Goal: Task Accomplishment & Management: Use online tool/utility

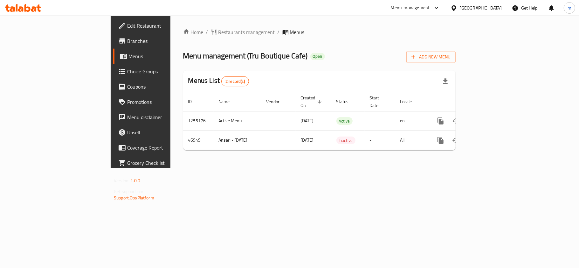
click at [27, 8] on icon at bounding box center [23, 8] width 36 height 8
click at [304, 72] on div "Menus List 2 record(s)" at bounding box center [319, 82] width 272 height 22
click at [127, 68] on span "Choice Groups" at bounding box center [164, 72] width 75 height 8
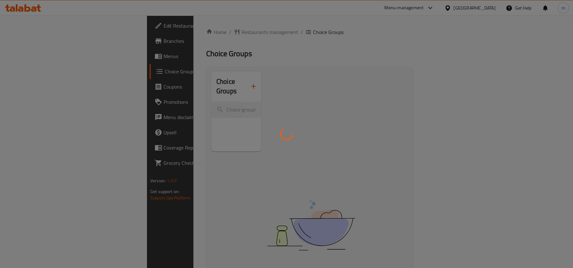
click at [252, 48] on div at bounding box center [286, 134] width 573 height 268
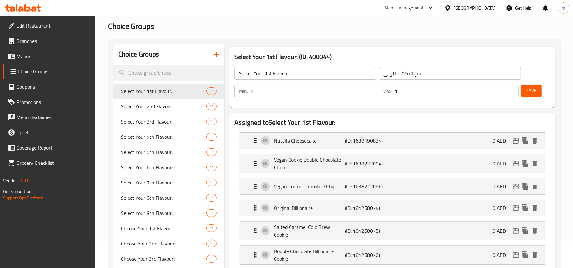
scroll to position [42, 0]
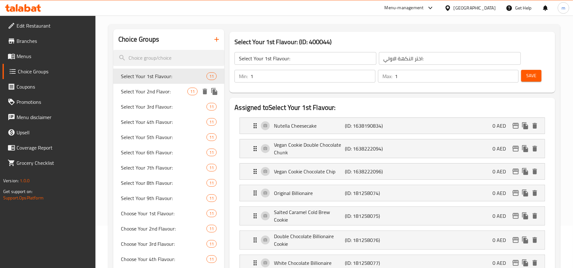
click at [173, 93] on span "Select Your 2nd Flavor:" at bounding box center [154, 92] width 66 height 8
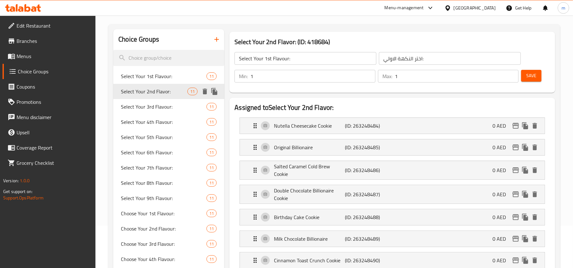
type input "Select Your 2nd Flavor:"
type input "حدد النكهة الثانية الخاصة بك:"
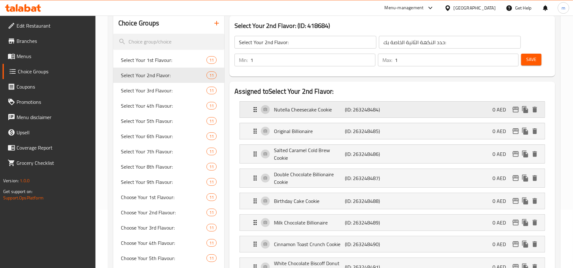
scroll to position [85, 0]
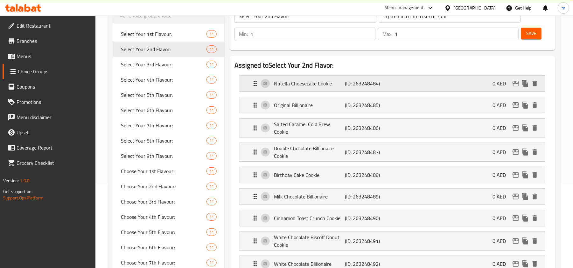
click at [410, 85] on div "Nutella Cheesecake Cookie (ID: 263248484) 0 AED" at bounding box center [394, 84] width 286 height 16
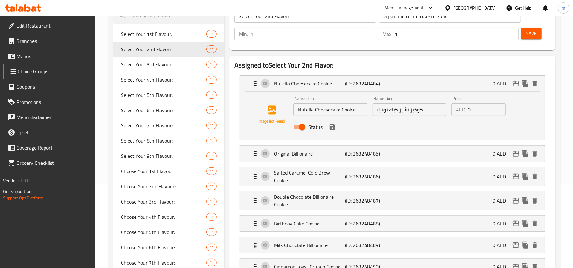
click at [392, 107] on input "كوكيز تشيز كيك نوتيلا" at bounding box center [409, 109] width 74 height 13
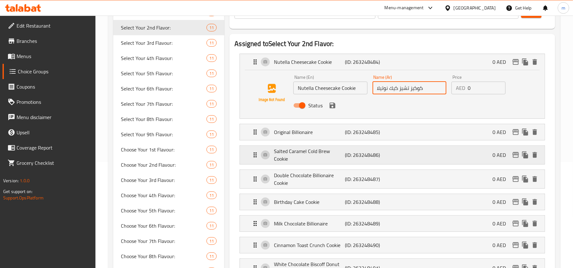
scroll to position [127, 0]
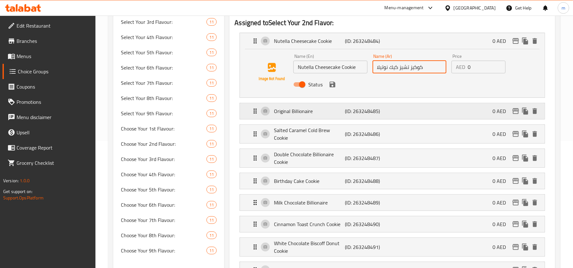
click at [416, 118] on div "Original Billionaire (ID: 263248485) 0 AED" at bounding box center [394, 111] width 286 height 16
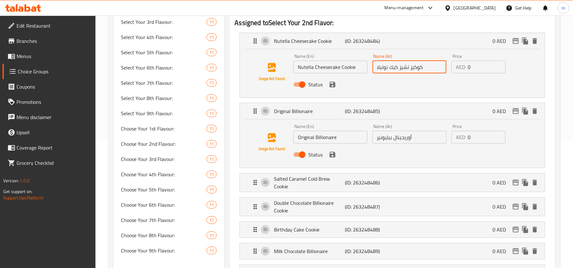
click at [398, 133] on input "أوريجينال بيليونير" at bounding box center [409, 137] width 74 height 13
click at [397, 135] on input "أوريجينال بيليونير" at bounding box center [409, 137] width 74 height 13
click at [401, 110] on div "Original Billionaire (ID: 263248485) 0 AED" at bounding box center [394, 111] width 286 height 16
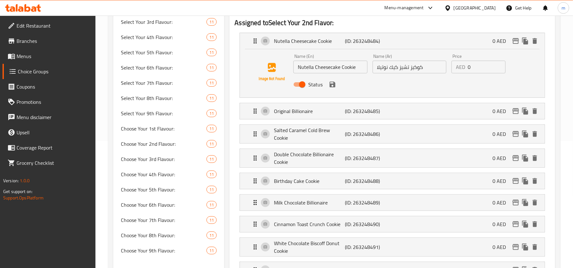
scroll to position [85, 0]
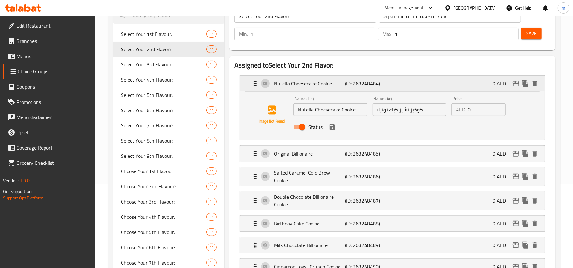
click at [400, 79] on div "Nutella Cheesecake Cookie (ID: 263248484) 0 AED" at bounding box center [394, 84] width 286 height 16
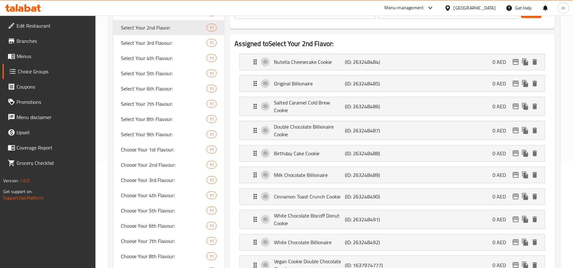
scroll to position [127, 0]
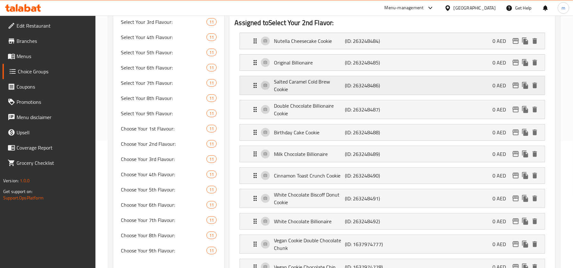
click at [387, 89] on div "Salted Caramel Cold Brew Cookie (ID: 263248486) 0 AED" at bounding box center [394, 85] width 286 height 18
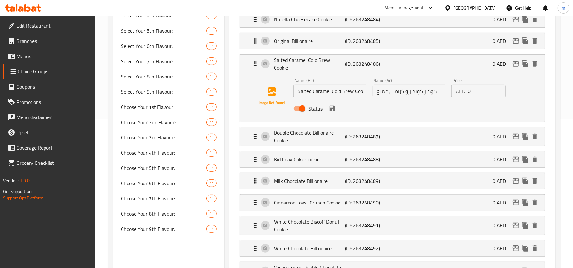
scroll to position [169, 0]
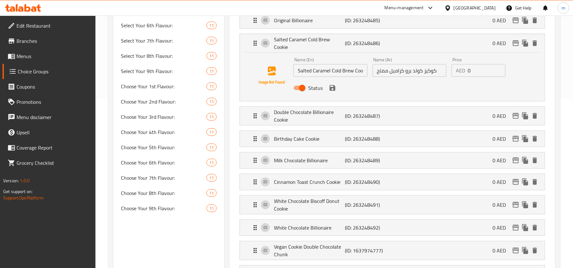
click at [407, 74] on input "كوكيز كولد برو كراميل مملح" at bounding box center [409, 70] width 74 height 13
click at [349, 71] on input "Salted Caramel Cold Brew Cookie" at bounding box center [330, 70] width 74 height 13
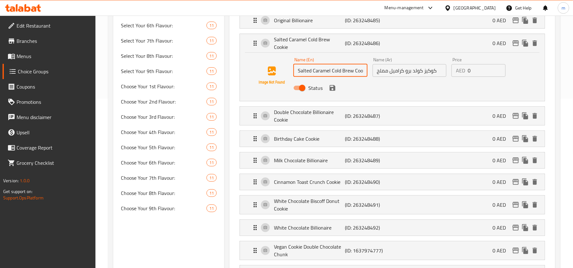
click at [349, 71] on input "Salted Caramel Cold Brew Cookie" at bounding box center [330, 70] width 74 height 13
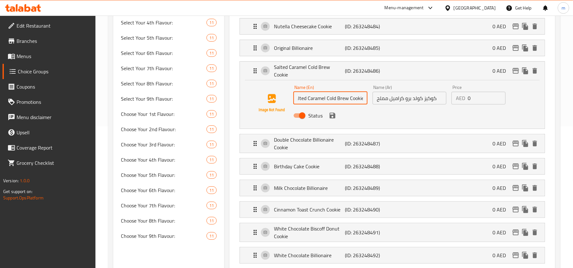
scroll to position [127, 0]
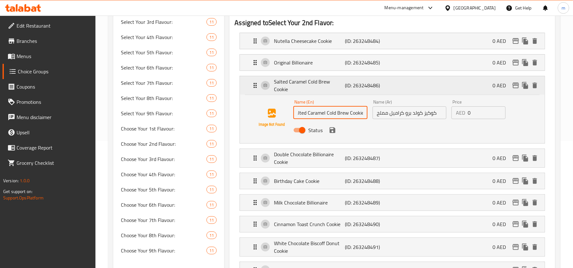
click at [401, 78] on div "Salted Caramel Cold Brew Cookie (ID: 263248486) 0 AED" at bounding box center [394, 85] width 286 height 18
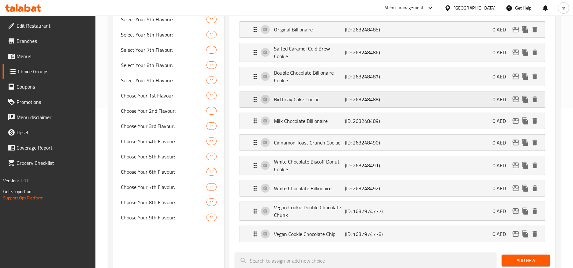
scroll to position [169, 0]
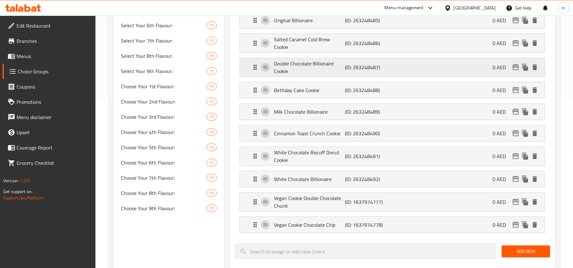
click at [408, 65] on div "Double Chocolate Billionaire Cookie (ID: 263248487) 0 AED" at bounding box center [394, 67] width 286 height 18
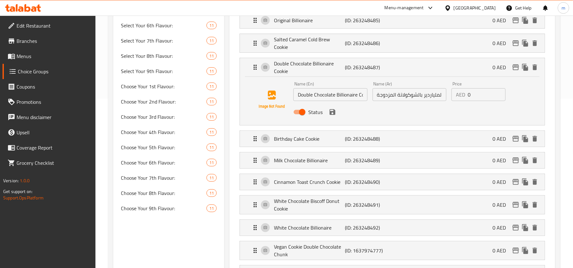
click at [407, 94] on input "كوكيز الملياردير بالشوكولاتة المزدوجة" at bounding box center [409, 94] width 74 height 13
drag, startPoint x: 330, startPoint y: 95, endPoint x: 294, endPoint y: 93, distance: 35.7
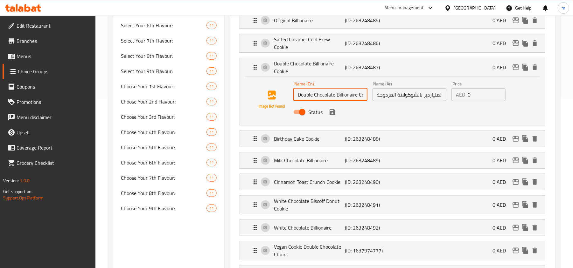
click at [292, 90] on div "Name (En) Double Chocolate Billionaire Cookie Name (En) Name (Ar) كوكيز المليار…" at bounding box center [392, 99] width 284 height 43
click at [314, 70] on p "Double Chocolate Billionaire Cookie" at bounding box center [309, 67] width 71 height 15
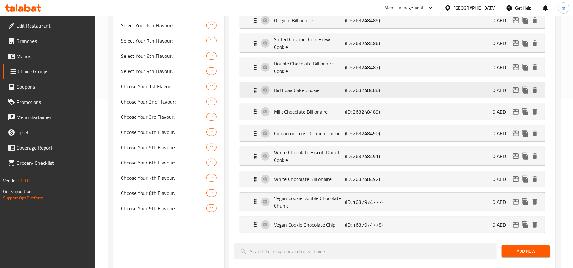
click at [402, 90] on div "Birthday Cake Cookie (ID: 263248488) 0 AED" at bounding box center [394, 90] width 286 height 16
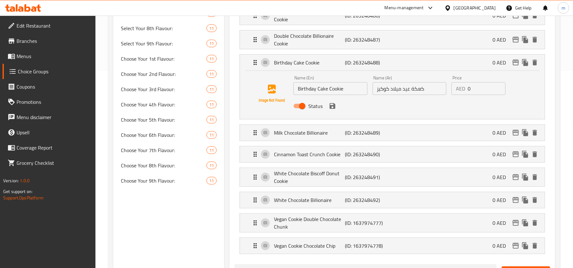
scroll to position [212, 0]
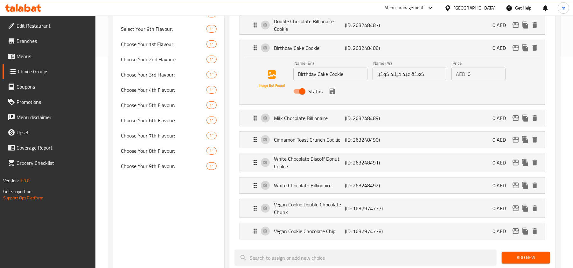
click at [404, 76] on input "كعكة عيد ميلاد كوكيز" at bounding box center [409, 74] width 74 height 13
click at [428, 124] on div "Milk Chocolate Billionaire (ID: 263248489) 0 AED" at bounding box center [394, 118] width 286 height 16
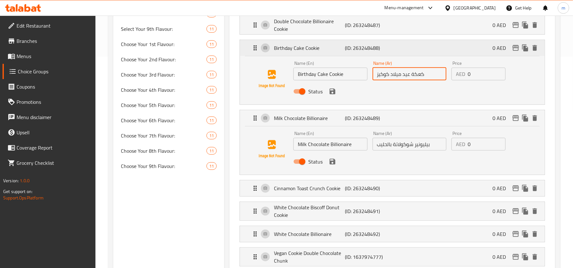
click at [349, 51] on div "Birthday Cake Cookie (ID: 263248488) 0 AED" at bounding box center [394, 48] width 286 height 16
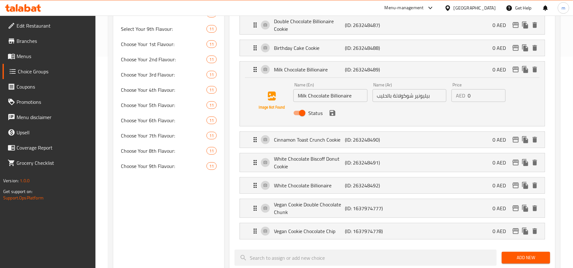
click at [400, 98] on input "بيليونير شوكولاتة بالحليب" at bounding box center [409, 95] width 74 height 13
click at [403, 71] on div "Milk Chocolate Billionaire (ID: 263248489) 0 AED" at bounding box center [394, 70] width 286 height 16
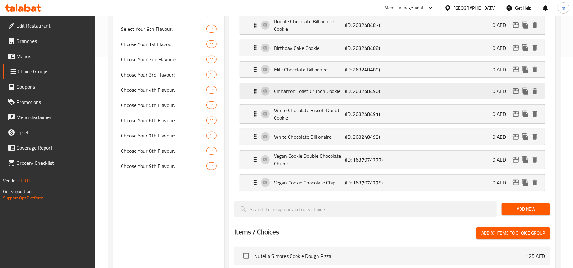
click at [408, 88] on div "Cinnamon Toast Crunch Cookie (ID: 263248490) 0 AED" at bounding box center [394, 91] width 286 height 16
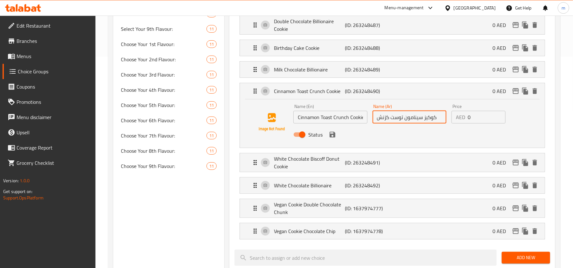
click at [399, 121] on input "كوكيز سينامون توست كرَنش" at bounding box center [409, 117] width 74 height 13
click at [400, 117] on input "كوكيز سينامون توست كرَنش" at bounding box center [409, 117] width 74 height 13
drag, startPoint x: 403, startPoint y: 118, endPoint x: 434, endPoint y: 116, distance: 30.6
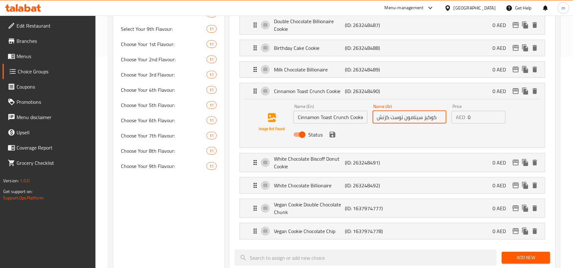
click at [434, 116] on input "كوكيز سينامون توست كرَنش" at bounding box center [409, 117] width 74 height 13
drag, startPoint x: 326, startPoint y: 115, endPoint x: 373, endPoint y: 114, distance: 47.4
click at [373, 114] on div "Name (En) Cinnamon Toast Crunch Cookie Name (En) Name (Ar) كوكيز سينامون توست ك…" at bounding box center [409, 123] width 237 height 42
click at [411, 95] on div "Cinnamon Toast Crunch Cookie (ID: 263248490) 0 AED" at bounding box center [394, 91] width 286 height 16
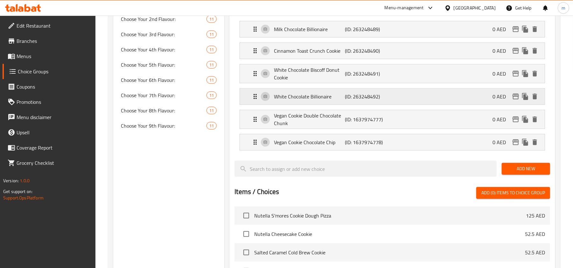
scroll to position [254, 0]
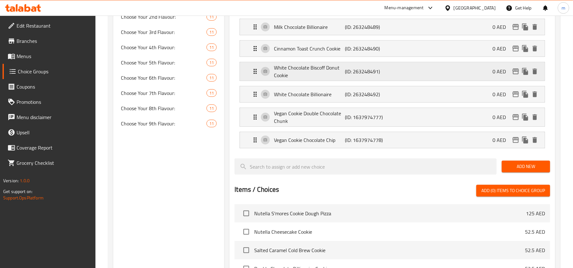
click at [410, 72] on div "White Chocolate Biscoff Donut Cookie (ID: 263248491) 0 AED" at bounding box center [394, 71] width 286 height 18
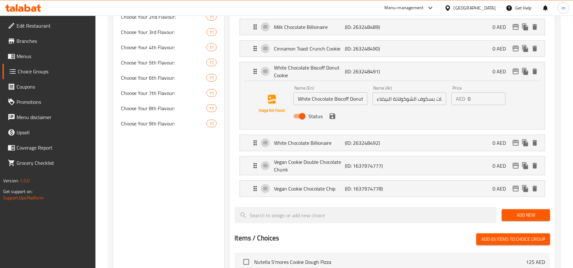
click at [396, 97] on input "كوكي دونات بسكوف الشوكولاتة البيضاء" at bounding box center [409, 99] width 74 height 13
drag, startPoint x: 335, startPoint y: 100, endPoint x: 378, endPoint y: 99, distance: 42.9
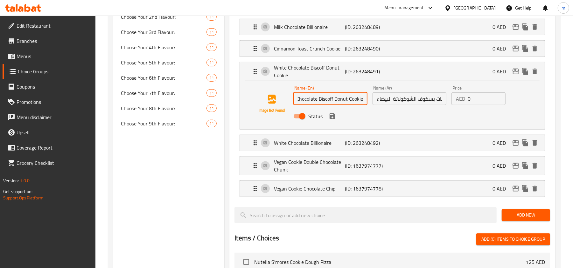
click at [375, 97] on div "Name (En) White Chocolate Biscoff Donut Cookie Name (En) Name (Ar) كوكي دونات ب…" at bounding box center [409, 104] width 237 height 42
click at [417, 73] on div "White Chocolate Biscoff Donut Cookie (ID: 263248491) 0 AED" at bounding box center [394, 71] width 286 height 18
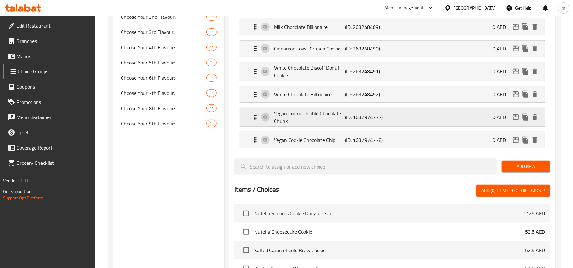
scroll to position [0, 0]
click at [411, 94] on div "White Chocolate Billionaire (ID: 263248492) 0 AED" at bounding box center [394, 94] width 286 height 16
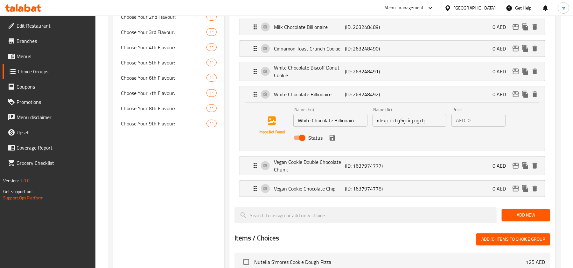
click at [392, 120] on input "بيليونير شوكولاتة بيضاء" at bounding box center [409, 120] width 74 height 13
click at [387, 89] on div "White Chocolate Billionaire (ID: 263248492) 0 AED" at bounding box center [394, 94] width 286 height 16
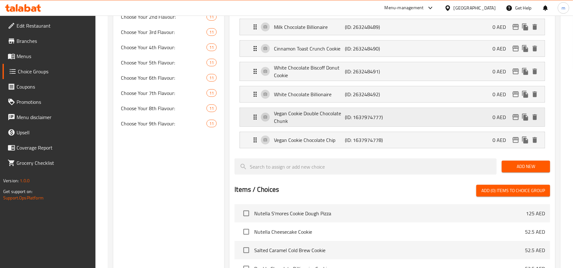
drag, startPoint x: 404, startPoint y: 119, endPoint x: 404, endPoint y: 126, distance: 7.3
click at [404, 118] on div "Vegan Cookie Double Chocolate Chunk (ID: 1637974777) 0 AED" at bounding box center [394, 117] width 286 height 18
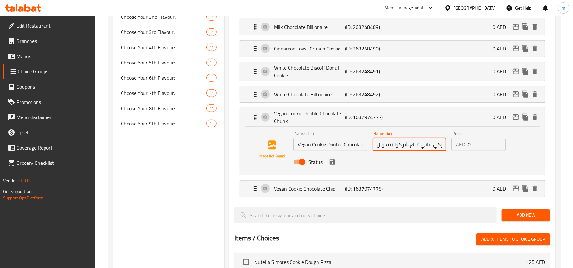
click at [395, 148] on input "كوكي نباتي قطع شوكولاتة دوبل" at bounding box center [409, 144] width 74 height 13
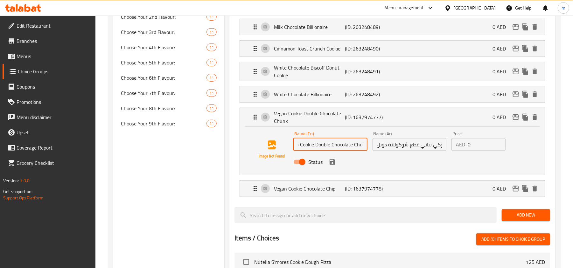
scroll to position [0, 17]
drag, startPoint x: 313, startPoint y: 147, endPoint x: 364, endPoint y: 154, distance: 51.7
click at [363, 153] on div "Name (En) Vegan Cookie Double Chocolate Chunk Name (En) Name (Ar) كوكي نباتي قط…" at bounding box center [409, 150] width 237 height 42
click at [369, 155] on div "Status" at bounding box center [409, 162] width 237 height 17
click at [392, 112] on div "Vegan Cookie Double Chocolate Chunk (ID: 1637974777) 0 AED" at bounding box center [394, 117] width 286 height 18
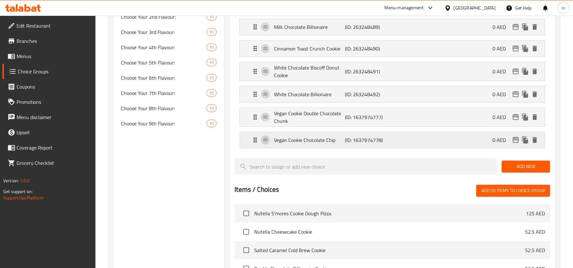
scroll to position [0, 0]
click at [400, 143] on div "Vegan Cookie Chocolate Chip (ID: 1637974778) 0 AED" at bounding box center [394, 140] width 286 height 16
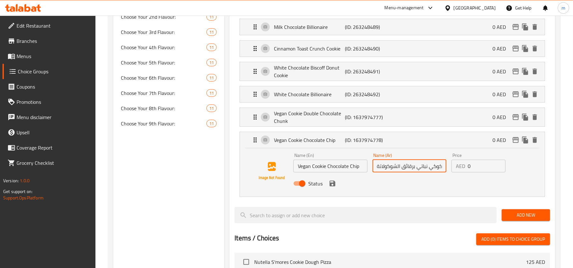
click at [395, 166] on input "كوكي نباتي برقائق الشوكولاتة" at bounding box center [409, 166] width 74 height 13
click at [394, 137] on div "Vegan Cookie Chocolate Chip (ID: 1637974778) 0 AED" at bounding box center [394, 140] width 286 height 16
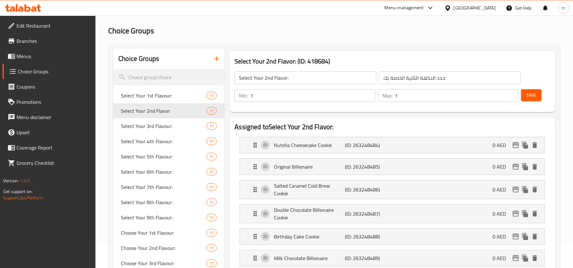
scroll to position [42, 0]
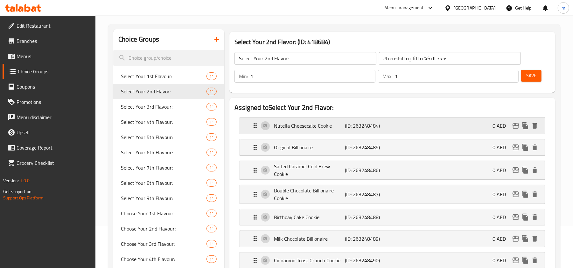
click at [417, 122] on div "Nutella Cheesecake Cookie (ID: 263248484) 0 AED" at bounding box center [394, 126] width 286 height 16
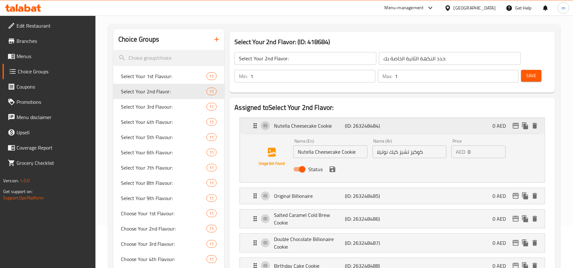
click at [417, 121] on div "Nutella Cheesecake Cookie (ID: 263248484) 0 AED" at bounding box center [394, 126] width 286 height 16
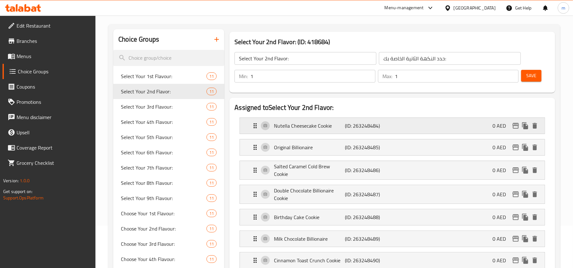
click at [410, 125] on div "Nutella Cheesecake Cookie (ID: 263248484) 0 AED" at bounding box center [394, 126] width 286 height 16
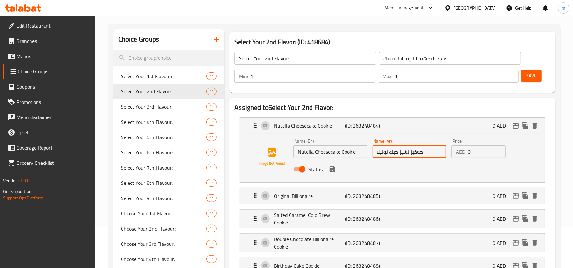
click at [381, 151] on input "كوكيز تشيز كيك نوتيلا" at bounding box center [409, 152] width 74 height 13
click at [383, 104] on h2 "Assigned to Select Your 2nd Flavor:" at bounding box center [391, 108] width 315 height 10
click at [383, 106] on h2 "Assigned to Select Your 2nd Flavor:" at bounding box center [391, 108] width 315 height 10
click at [396, 126] on div "Nutella Cheesecake Cookie (ID: 263248484) 0 AED" at bounding box center [394, 126] width 286 height 16
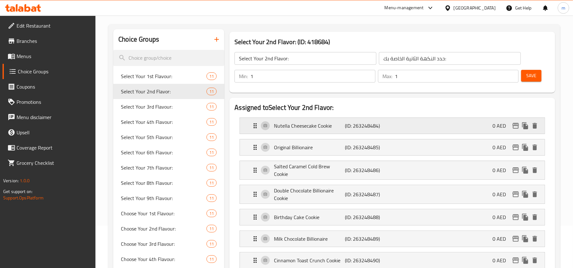
click at [408, 129] on div "Nutella Cheesecake Cookie (ID: 263248484) 0 AED" at bounding box center [394, 126] width 286 height 16
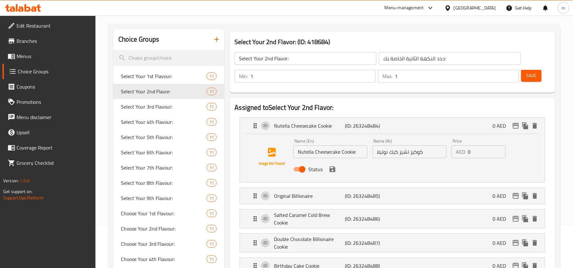
click at [411, 155] on input "كوكيز تشيز كيك نوتيلا" at bounding box center [409, 152] width 74 height 13
click at [418, 122] on div "Nutella Cheesecake Cookie (ID: 263248484) 0 AED" at bounding box center [394, 126] width 286 height 16
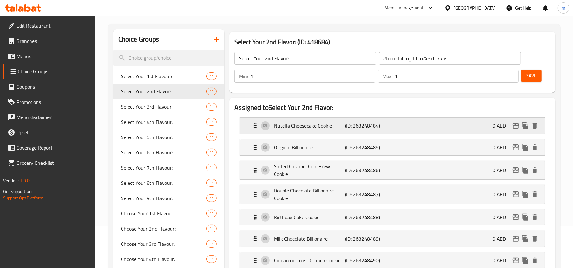
click at [416, 123] on div "Nutella Cheesecake Cookie (ID: 263248484) 0 AED" at bounding box center [394, 126] width 286 height 16
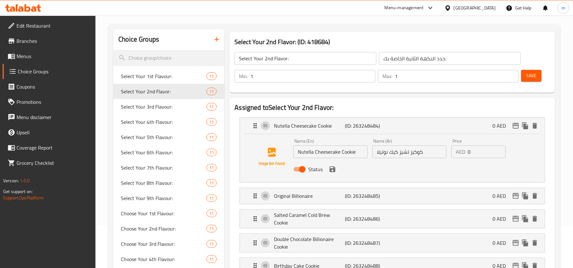
drag, startPoint x: 407, startPoint y: 156, endPoint x: 411, endPoint y: 156, distance: 3.8
click at [411, 156] on input "كوكيز تشيز كيك نوتيلا" at bounding box center [409, 152] width 74 height 13
click at [411, 154] on input "كوكيز تشيز كيك نوتيلا" at bounding box center [409, 152] width 74 height 13
drag, startPoint x: 409, startPoint y: 154, endPoint x: 427, endPoint y: 153, distance: 18.5
click at [427, 153] on input "كوكيز تشيز كيك نوتيلا" at bounding box center [409, 152] width 74 height 13
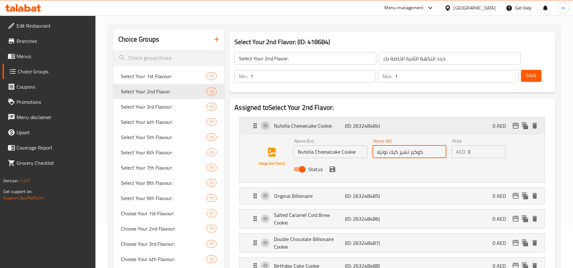
click at [413, 126] on div "Nutella Cheesecake Cookie (ID: 263248484) 0 AED" at bounding box center [394, 126] width 286 height 16
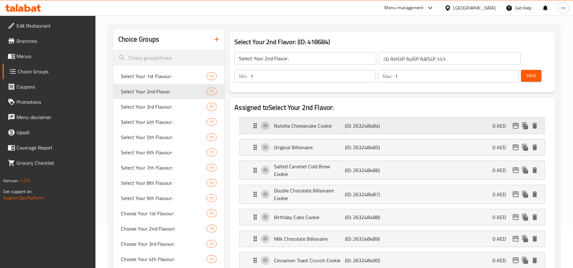
click at [409, 127] on div "Nutella Cheesecake Cookie (ID: 263248484) 0 AED" at bounding box center [394, 126] width 286 height 16
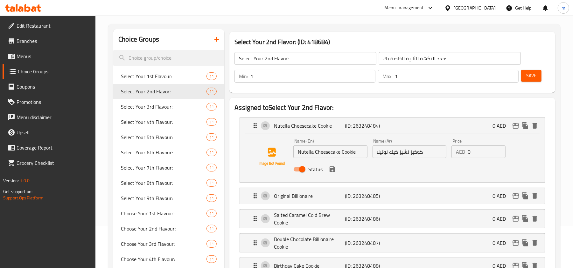
click at [412, 156] on input "كوكيز تشيز كيك نوتيلا" at bounding box center [409, 152] width 74 height 13
click at [403, 121] on div "Nutella Cheesecake Cookie (ID: 263248484) 0 AED" at bounding box center [394, 126] width 286 height 16
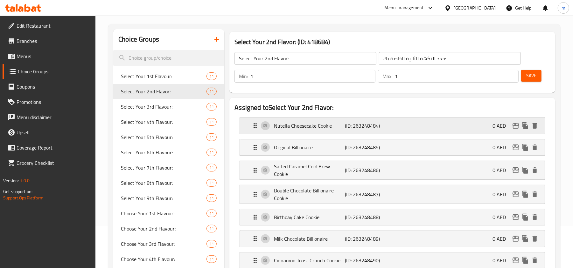
click at [397, 122] on div "Nutella Cheesecake Cookie (ID: 263248484) 0 AED" at bounding box center [394, 126] width 286 height 16
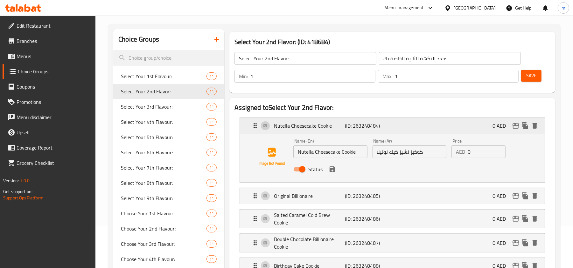
click at [397, 122] on div "Nutella Cheesecake Cookie (ID: 263248484) 0 AED" at bounding box center [394, 126] width 286 height 16
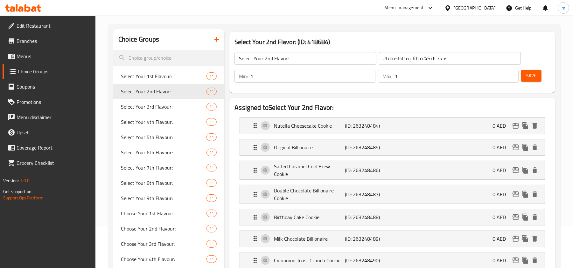
click at [459, 8] on div "United Arab Emirates" at bounding box center [474, 7] width 42 height 7
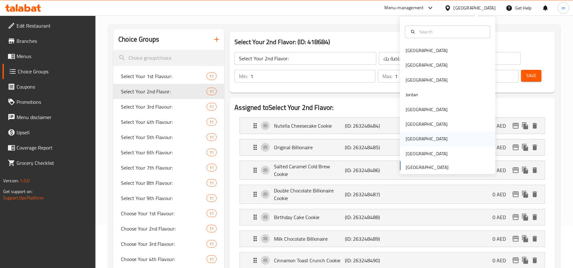
click at [410, 136] on div "[GEOGRAPHIC_DATA]" at bounding box center [426, 139] width 52 height 15
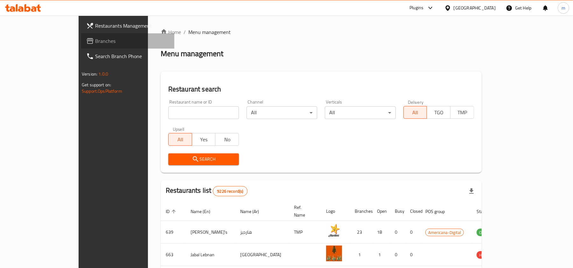
click at [95, 45] on span "Branches" at bounding box center [132, 41] width 74 height 8
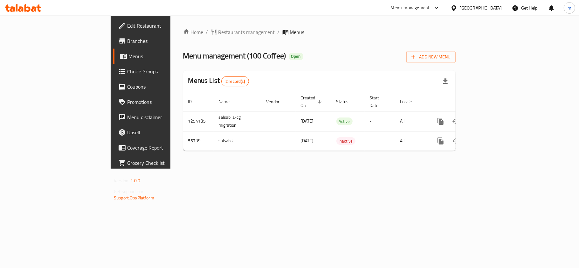
click at [127, 74] on span "Choice Groups" at bounding box center [164, 72] width 75 height 8
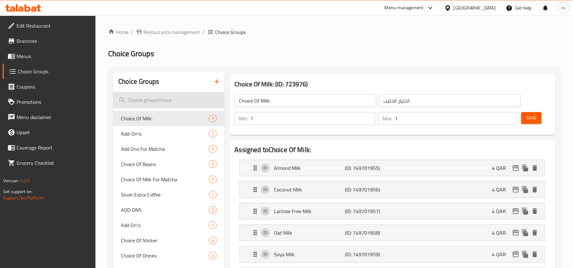
click at [165, 97] on input "search" at bounding box center [168, 100] width 111 height 16
paste input "Coffee"
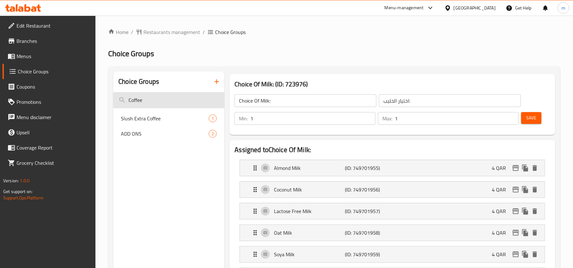
type input "Coffee"
click at [148, 101] on input "Coffee" at bounding box center [168, 100] width 111 height 16
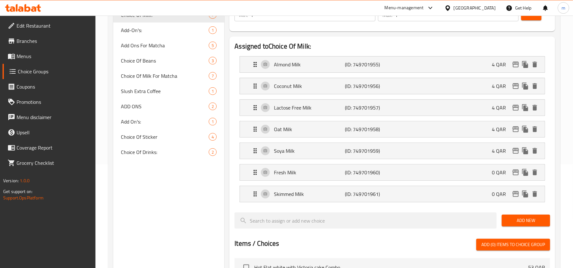
scroll to position [85, 0]
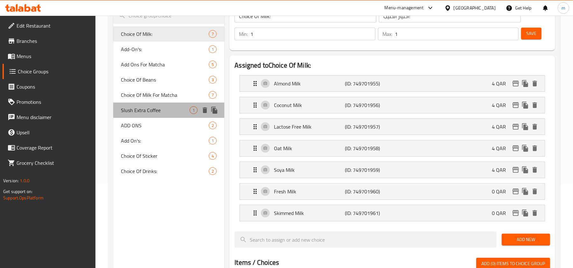
click at [154, 107] on span "Slush Extra Coffee" at bounding box center [155, 111] width 69 height 8
type input "Slush Extra Coffee"
type input "قهوة سلاش اكسترا"
type input "0"
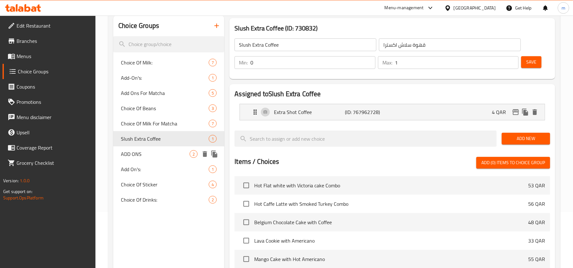
scroll to position [42, 0]
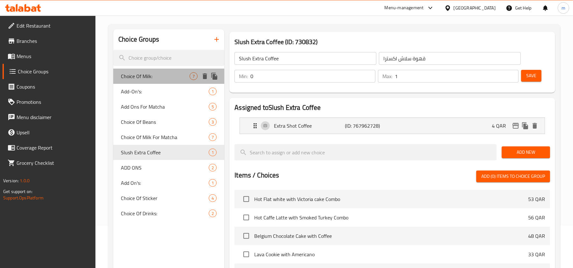
click at [150, 76] on span "Choice Of Milk:" at bounding box center [155, 76] width 69 height 8
type input "Choice Of Milk:"
type input "اختيار الحليب:"
type input "1"
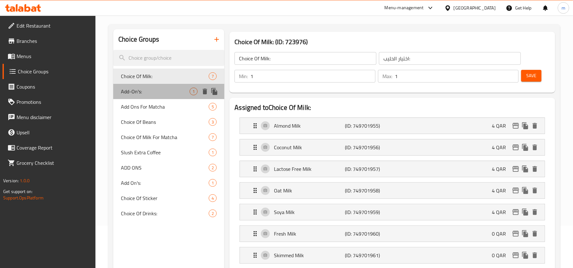
click at [131, 92] on span "Add-On's:" at bounding box center [155, 92] width 69 height 8
type input "Add-On's:"
type input "اضافات:"
type input "0"
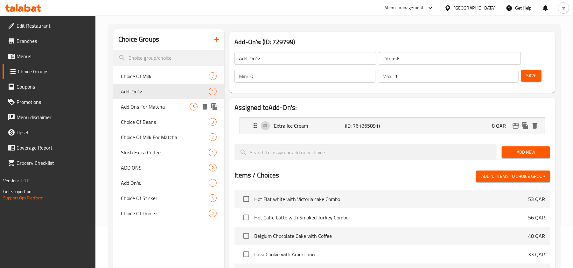
click at [135, 107] on span "Add Ons For Matcha" at bounding box center [155, 107] width 69 height 8
type input "Add Ons For Matcha"
type input "إضافات الماتشا"
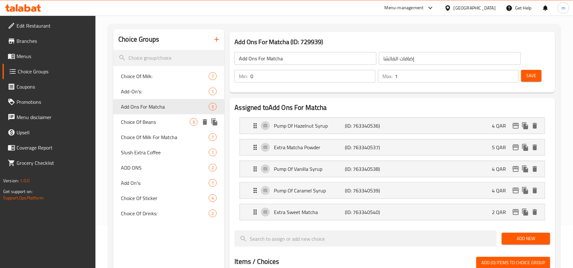
click at [134, 118] on span "Choice Of Beans" at bounding box center [155, 122] width 69 height 8
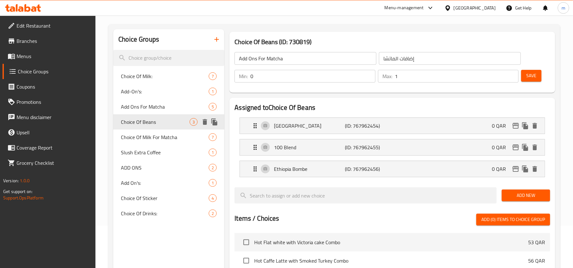
type input "Choice Of Beans"
type input "اختيار الحبوب"
type input "1"
click at [155, 134] on span "Choice Of Milk For Matcha" at bounding box center [155, 138] width 69 height 8
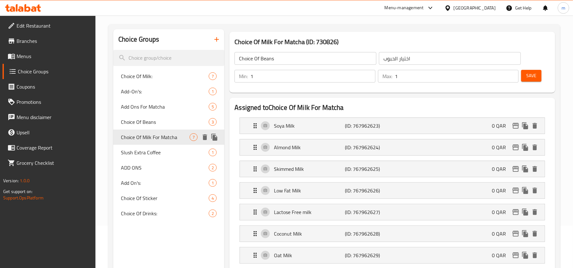
type input "Choice Of Milk For Matcha"
type input "اختيار الحليب للماتشا"
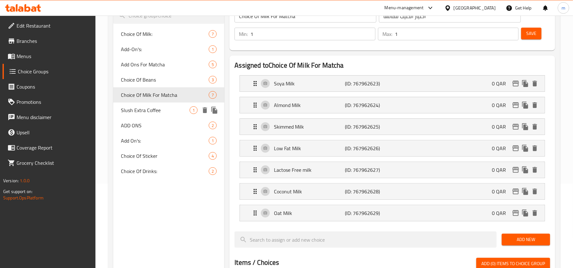
click at [155, 110] on span "Slush Extra Coffee" at bounding box center [155, 111] width 69 height 8
type input "Slush Extra Coffee"
type input "قهوة سلاش اكسترا"
type input "0"
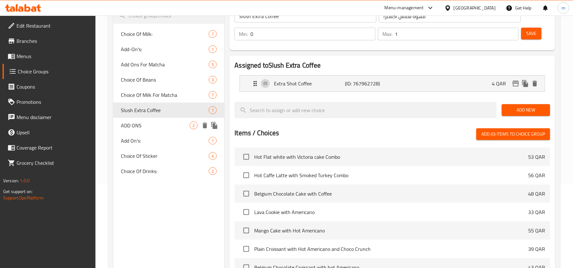
click at [145, 122] on span "ADD ONS" at bounding box center [155, 126] width 69 height 8
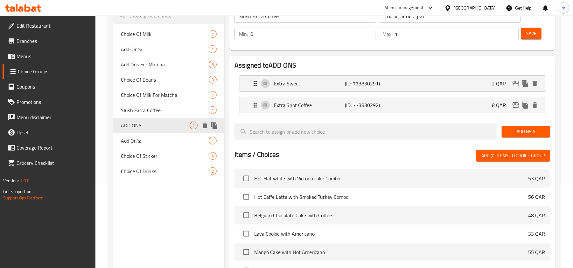
type input "ADD ONS"
type input "إضافات"
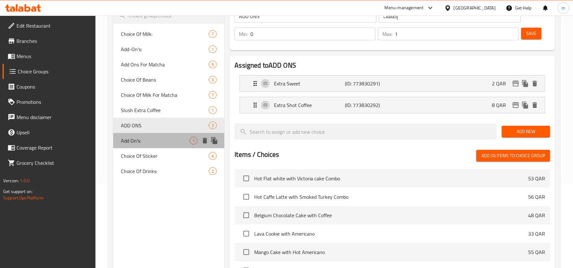
click at [143, 142] on span "Add On's:" at bounding box center [155, 141] width 69 height 8
type input "Add On's:"
type input "الإضافات:"
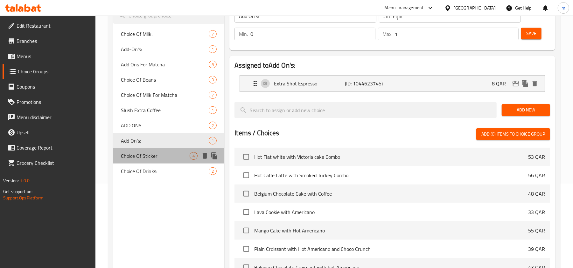
click at [142, 155] on span "Choice Of Sticker" at bounding box center [155, 156] width 69 height 8
type input "Choice Of Sticker"
type input "اختيار الملصق"
type input "1"
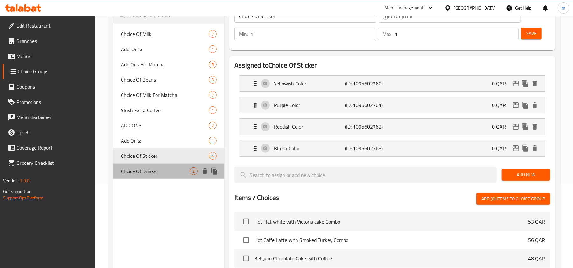
click at [140, 172] on span "Choice Of Drinks:" at bounding box center [155, 172] width 69 height 8
type input "Choice Of Drinks:"
type input "اختيار مشروبات:"
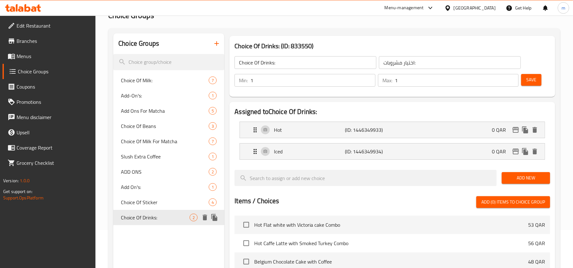
scroll to position [0, 0]
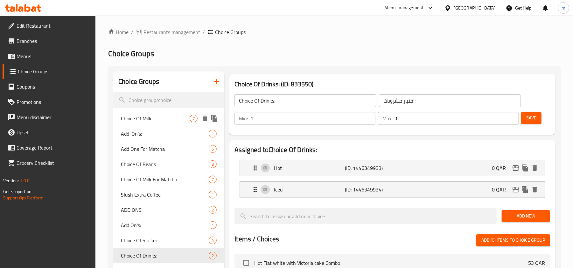
click at [151, 121] on span "Choice Of Milk:" at bounding box center [155, 119] width 69 height 8
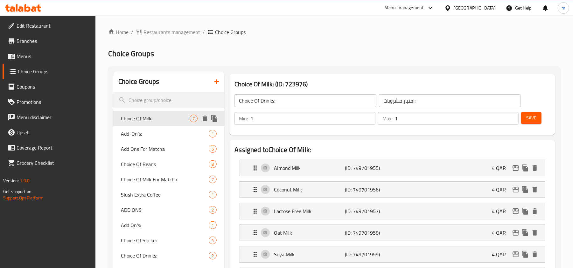
type input "Choice Of Milk:"
type input "اختيار الحليب:"
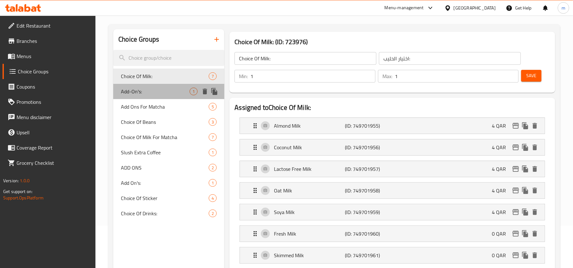
click at [136, 93] on span "Add-On's:" at bounding box center [155, 92] width 69 height 8
type input "Add-On's:"
type input "اضافات:"
type input "0"
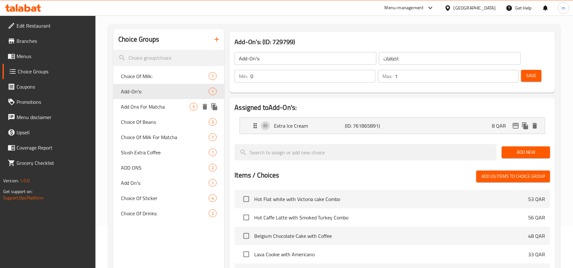
click at [137, 104] on span "Add Ons For Matcha" at bounding box center [155, 107] width 69 height 8
type input "Add Ons For Matcha"
type input "إضافات الماتشا"
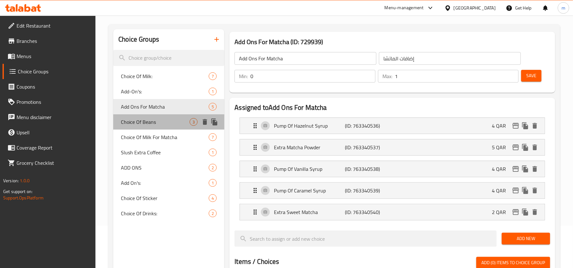
click at [143, 119] on span "Choice Of Beans" at bounding box center [155, 122] width 69 height 8
type input "Choice Of Beans"
type input "اختيار الحبوب"
type input "1"
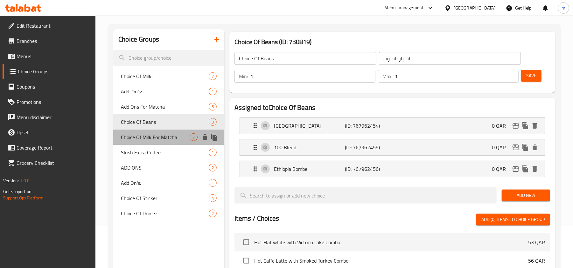
click at [143, 131] on div "Choice Of Milk For Matcha 7" at bounding box center [168, 137] width 111 height 15
type input "Choice Of Milk For Matcha"
type input "اختيار الحليب للماتشا"
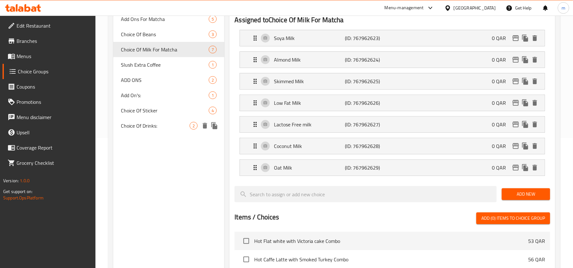
scroll to position [85, 0]
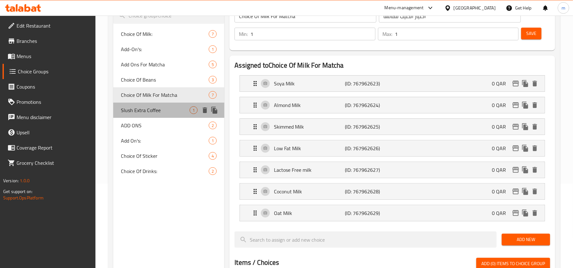
click at [154, 114] on span "Slush Extra Coffee" at bounding box center [155, 111] width 69 height 8
type input "Slush Extra Coffee"
type input "قهوة سلاش اكسترا"
type input "0"
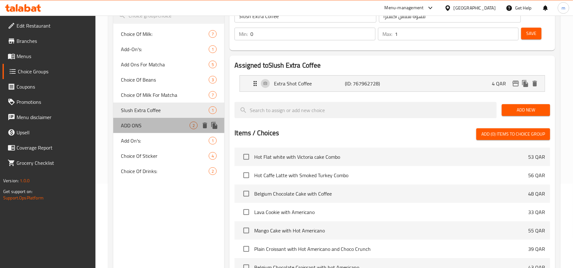
click at [158, 127] on span "ADD ONS" at bounding box center [155, 126] width 69 height 8
type input "ADD ONS"
type input "إضافات"
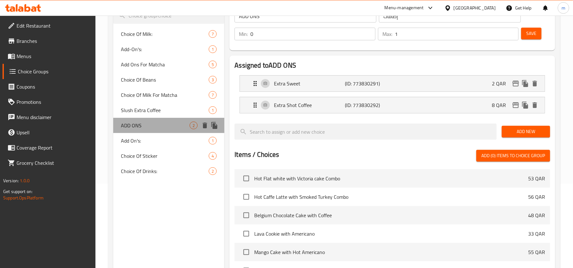
click at [155, 132] on div "ADD ONS 2" at bounding box center [168, 125] width 111 height 15
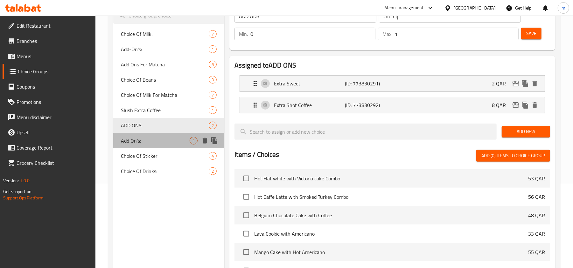
click at [154, 136] on div "Add On's: 1" at bounding box center [168, 140] width 111 height 15
type input "Add On's:"
type input "الإضافات:"
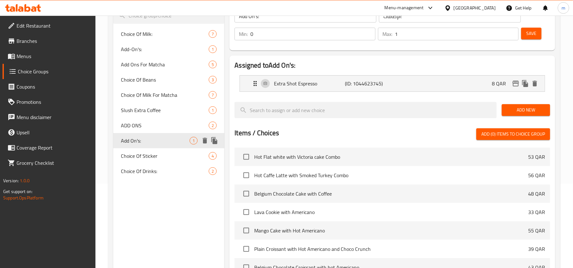
click at [154, 144] on span "Add On's:" at bounding box center [155, 141] width 69 height 8
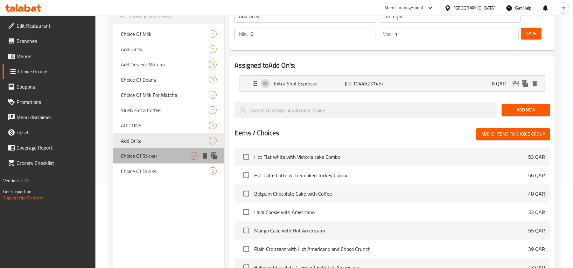
click at [153, 149] on div "Choice Of Sticker 4" at bounding box center [168, 155] width 111 height 15
type input "Choice Of Sticker"
type input "اختيار الملصق"
type input "1"
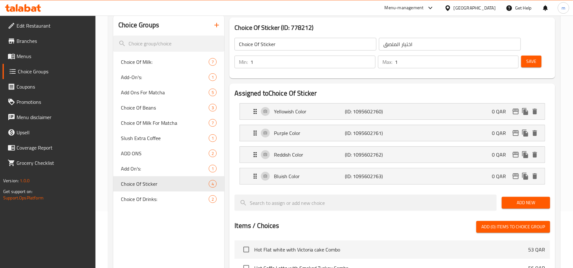
scroll to position [0, 0]
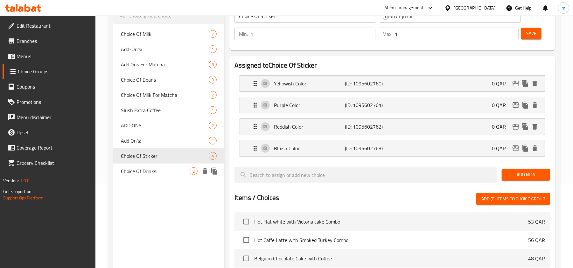
click at [159, 174] on span "Choice Of Drinks:" at bounding box center [155, 172] width 69 height 8
type input "Choice Of Drinks:"
type input "اختيار مشروبات:"
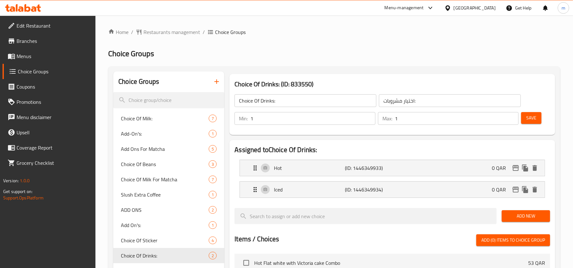
click at [167, 41] on div "Home / Restaurants management / Choice Groups Choice Groups Choice Groups Choic…" at bounding box center [334, 248] width 452 height 441
click at [34, 57] on span "Menus" at bounding box center [54, 56] width 74 height 8
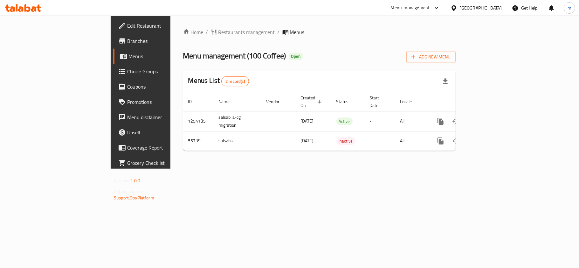
drag, startPoint x: 32, startPoint y: 67, endPoint x: 93, endPoint y: 84, distance: 62.9
click at [127, 68] on span "Choice Groups" at bounding box center [164, 72] width 75 height 8
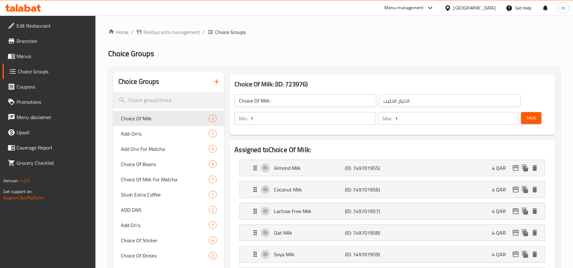
click at [207, 36] on span "Choice Groups" at bounding box center [226, 32] width 38 height 8
click at [29, 10] on icon at bounding box center [27, 8] width 6 height 8
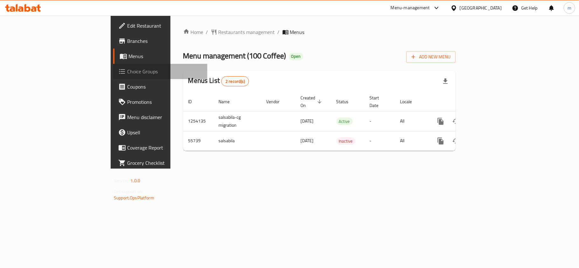
click at [127, 74] on span "Choice Groups" at bounding box center [164, 72] width 75 height 8
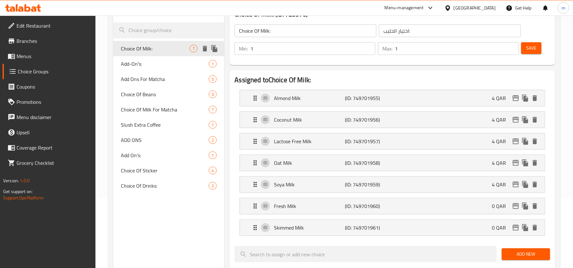
scroll to position [85, 0]
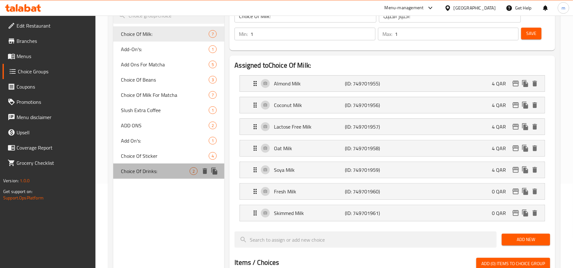
click at [152, 176] on div "Choice Of Drinks: 2" at bounding box center [168, 171] width 111 height 15
type input "Choice Of Drinks:"
type input "اختيار مشروبات:"
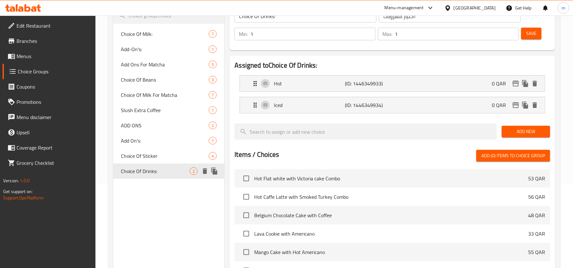
click at [139, 164] on div "Choice Of Drinks: 2" at bounding box center [168, 171] width 111 height 15
click at [143, 158] on span "Choice Of Sticker" at bounding box center [155, 156] width 69 height 8
type input "Choice Of Sticker"
type input "اختيار الملصق"
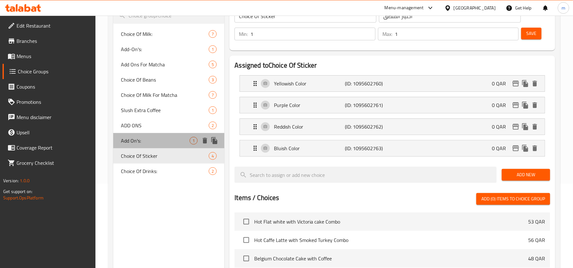
click at [130, 140] on span "Add On's:" at bounding box center [155, 141] width 69 height 8
type input "Add On's:"
type input "الإضافات:"
type input "0"
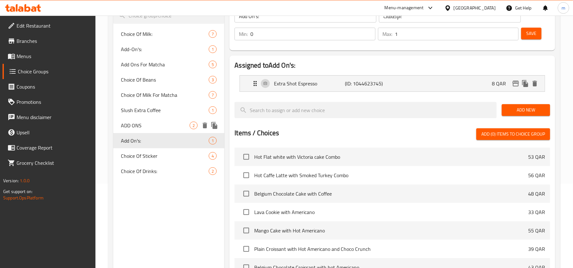
click at [135, 127] on span "ADD ONS" at bounding box center [155, 126] width 69 height 8
type input "ADD ONS"
type input "إضافات"
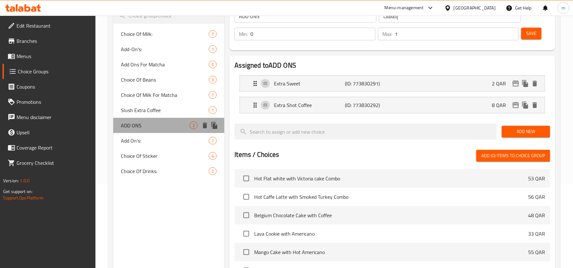
click at [146, 120] on div "ADD ONS 2" at bounding box center [168, 125] width 111 height 15
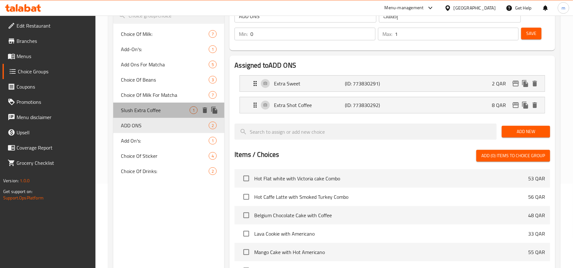
click at [147, 114] on span "Slush Extra Coffee" at bounding box center [155, 111] width 69 height 8
type input "Slush Extra Coffee"
type input "قهوة سلاش اكسترا"
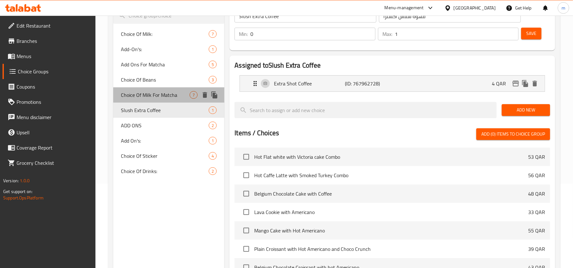
click at [156, 96] on span "Choice Of Milk For Matcha" at bounding box center [155, 95] width 69 height 8
type input "Choice Of Milk For Matcha"
type input "اختيار الحليب للماتشا"
type input "1"
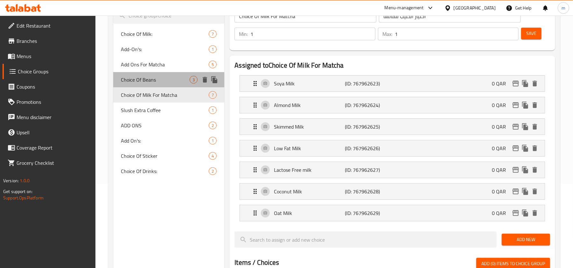
click at [155, 74] on div "Choice Of Beans 3" at bounding box center [168, 79] width 111 height 15
type input "Choice Of Beans"
type input "اختيار الحبوب"
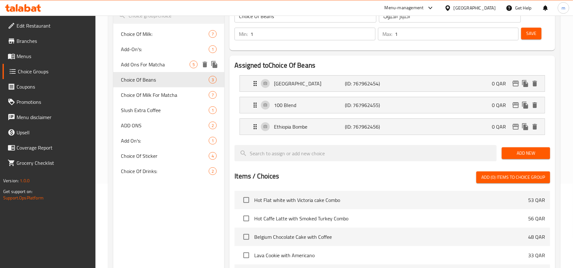
click at [158, 63] on span "Add Ons For Matcha" at bounding box center [155, 65] width 69 height 8
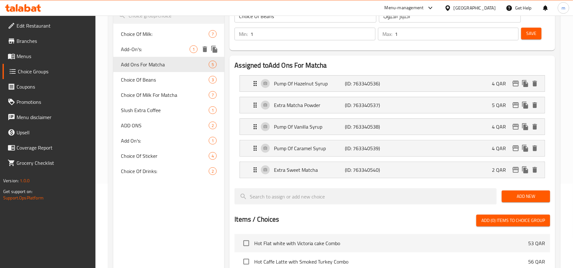
type input "Add Ons For Matcha"
type input "إضافات الماتشا"
type input "0"
click at [162, 38] on div "Choice Of Milk: 7" at bounding box center [168, 33] width 111 height 15
type input "Choice Of Milk:"
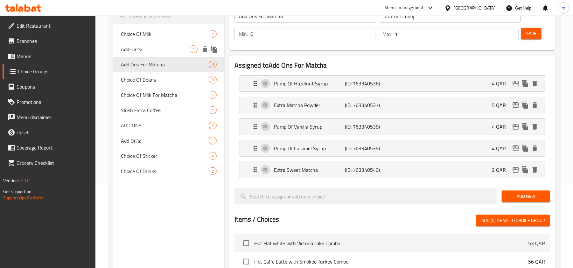
type input "اختيار الحليب:"
type input "1"
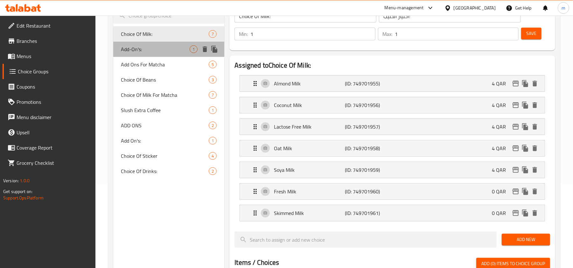
click at [155, 48] on span "Add-On's:" at bounding box center [155, 49] width 69 height 8
type input "Add-On's:"
type input "اضافات:"
type input "0"
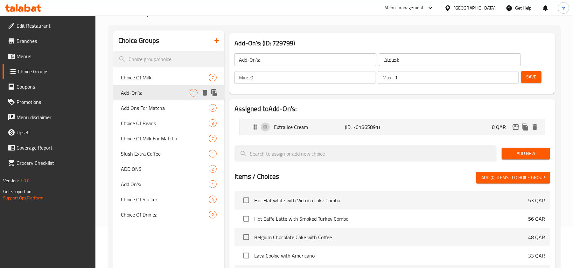
scroll to position [0, 0]
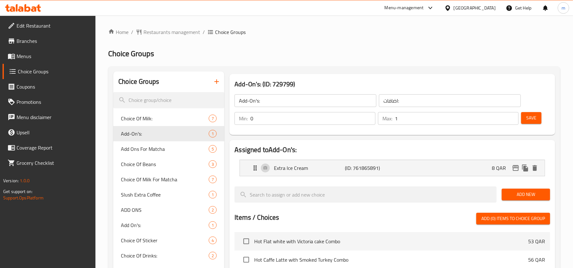
click at [177, 45] on div "Home / Restaurants management / Choice Groups Choice Groups Choice Groups Choic…" at bounding box center [334, 238] width 452 height 420
click at [201, 48] on div "Home / Restaurants management / Choice Groups Choice Groups Choice Groups Choic…" at bounding box center [334, 238] width 452 height 420
click at [33, 8] on icon at bounding box center [33, 8] width 5 height 5
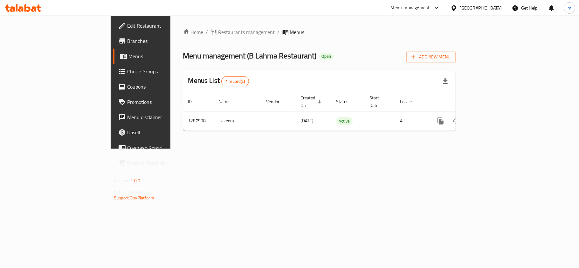
click at [229, 85] on div "Menus List 1 record(s)" at bounding box center [319, 82] width 272 height 22
click at [127, 75] on span "Choice Groups" at bounding box center [164, 72] width 75 height 8
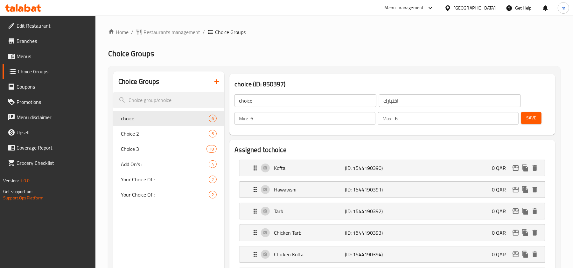
click at [46, 54] on span "Menus" at bounding box center [54, 56] width 74 height 8
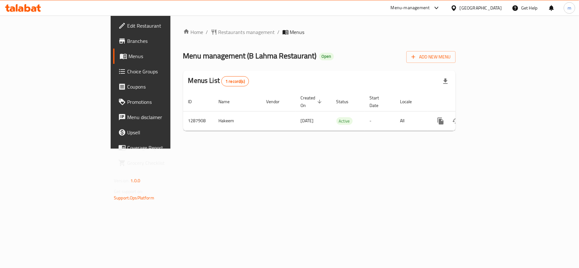
click at [113, 62] on link "Menus" at bounding box center [160, 56] width 94 height 15
click at [113, 64] on link "Choice Groups" at bounding box center [160, 71] width 94 height 15
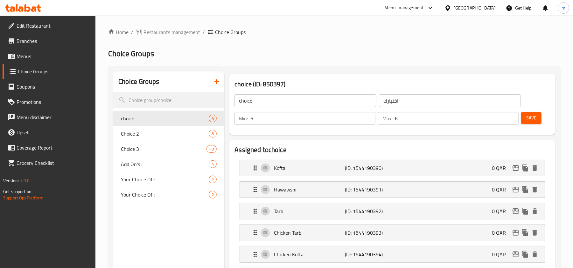
click at [22, 8] on icon at bounding box center [20, 8] width 5 height 5
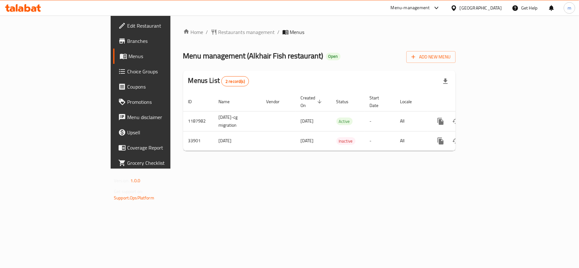
click at [274, 71] on div "Menus List 2 record(s)" at bounding box center [319, 82] width 272 height 22
